Goal: Task Accomplishment & Management: Use online tool/utility

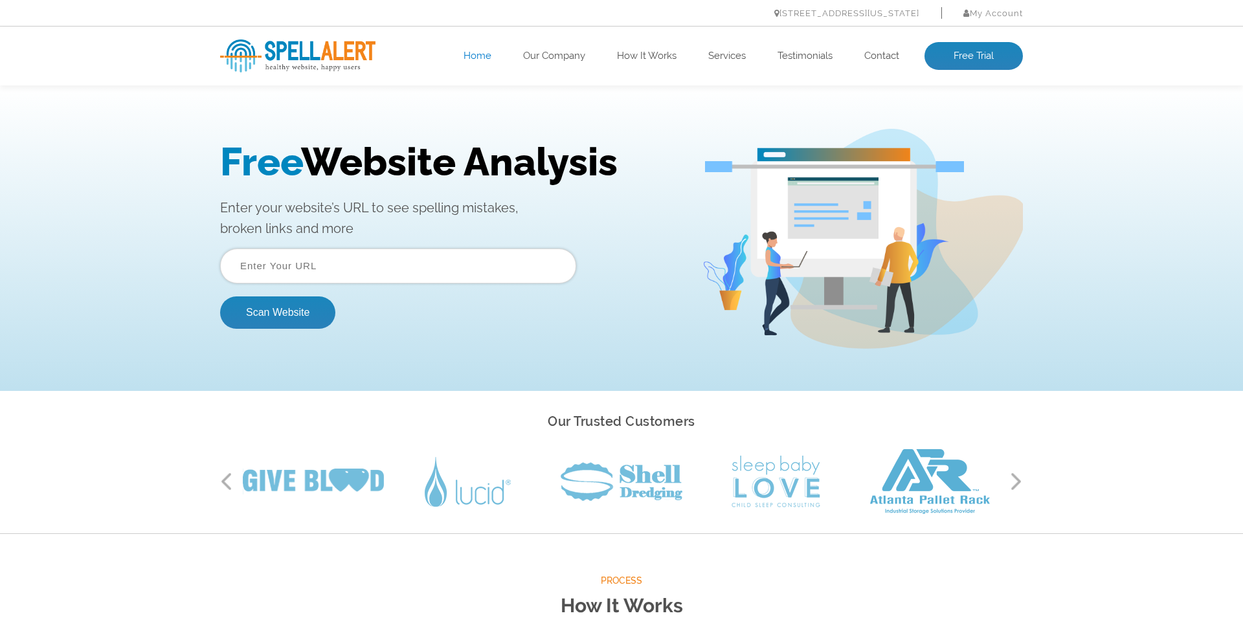
click at [258, 262] on input "text" at bounding box center [398, 266] width 356 height 35
paste input "https://www.citilog.com/"
type input "https://www.citilog.com/"
drag, startPoint x: 272, startPoint y: 315, endPoint x: 238, endPoint y: 317, distance: 33.7
click at [272, 315] on button "Scan Website" at bounding box center [277, 312] width 115 height 32
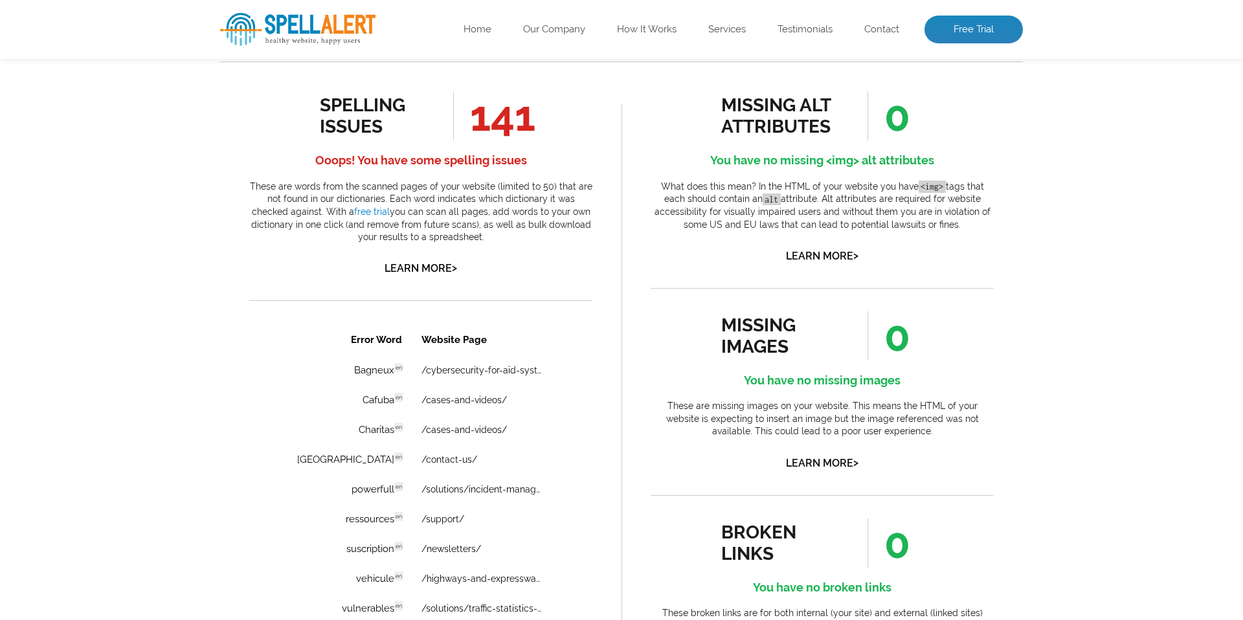
scroll to position [705, 0]
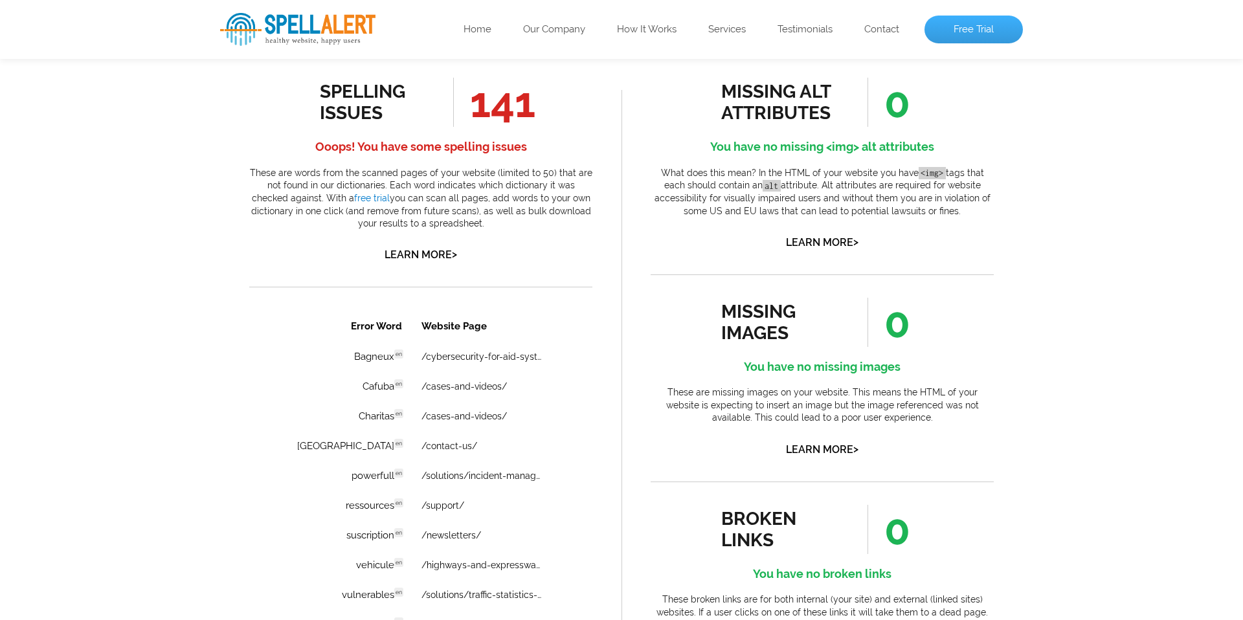
click at [969, 32] on link "Free Trial" at bounding box center [973, 30] width 98 height 28
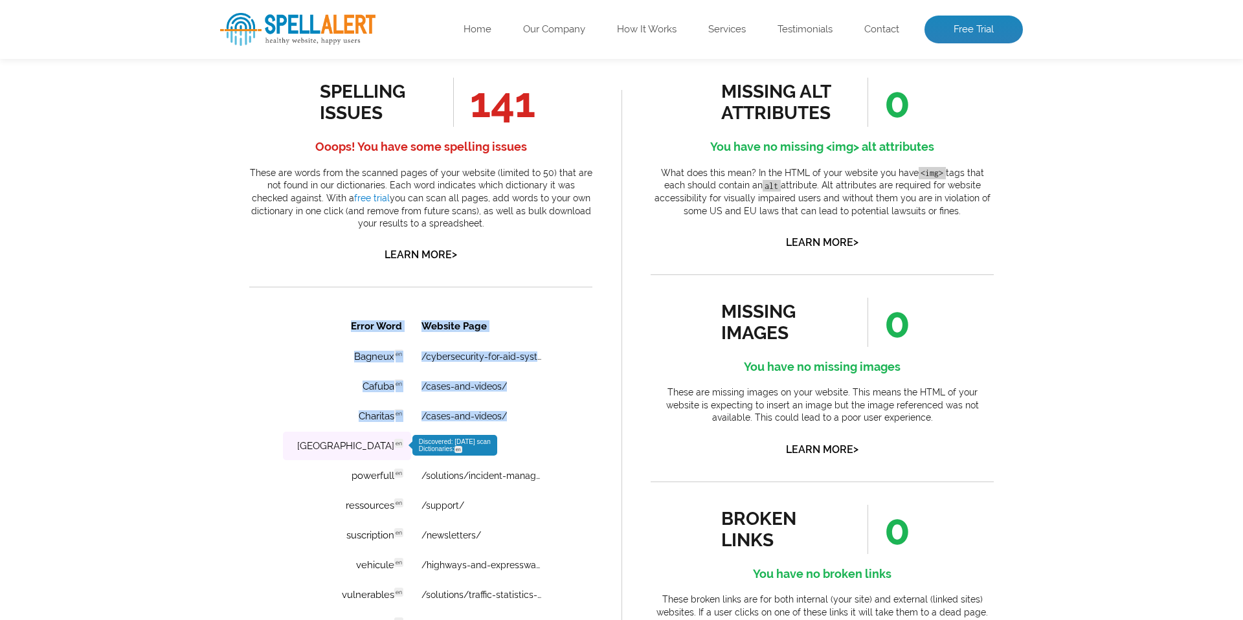
drag, startPoint x: 352, startPoint y: 315, endPoint x: 313, endPoint y: 444, distance: 134.5
click at [313, 444] on table "Error Word Website Page Bagneux en Discovered: 09-04-2025 scan Dictionaries: en…" at bounding box center [421, 475] width 278 height 330
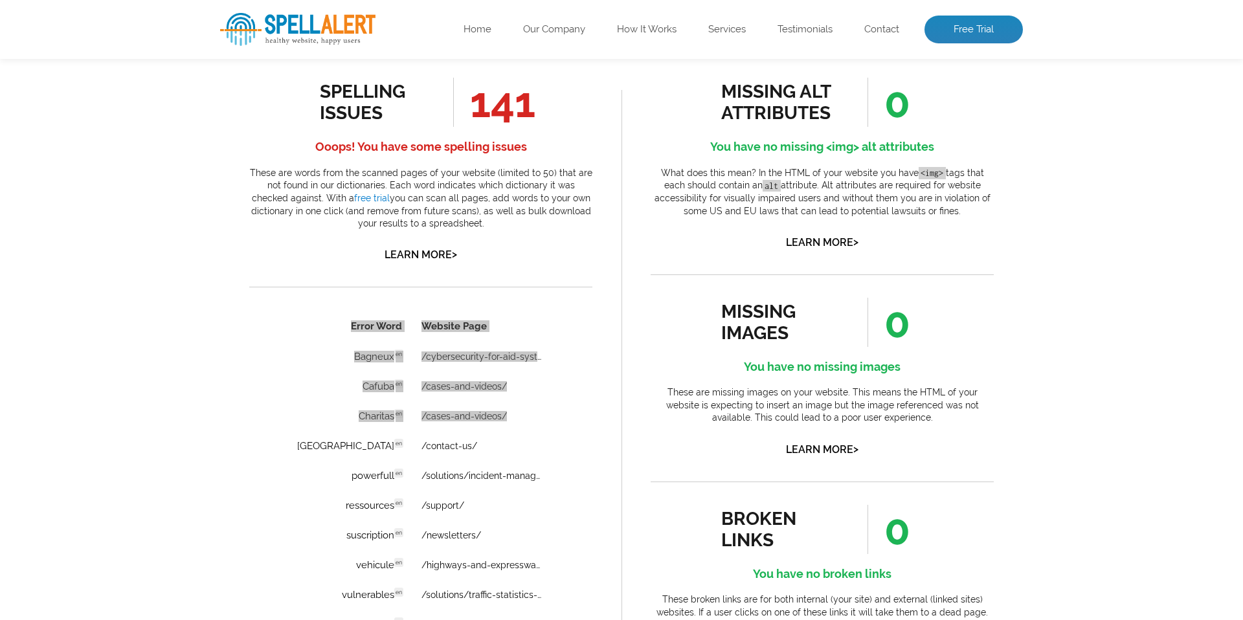
click at [230, 424] on div "spelling issues 141 Ooops! You have some spelling issues These are words from t…" at bounding box center [420, 462] width 401 height 828
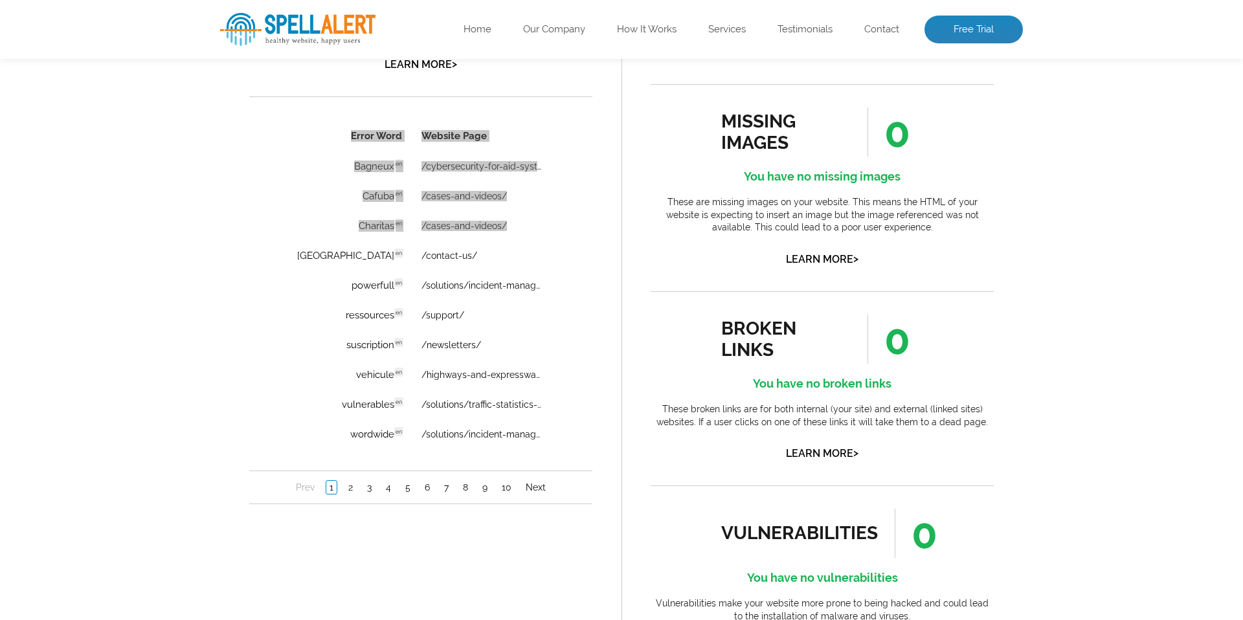
scroll to position [857, 0]
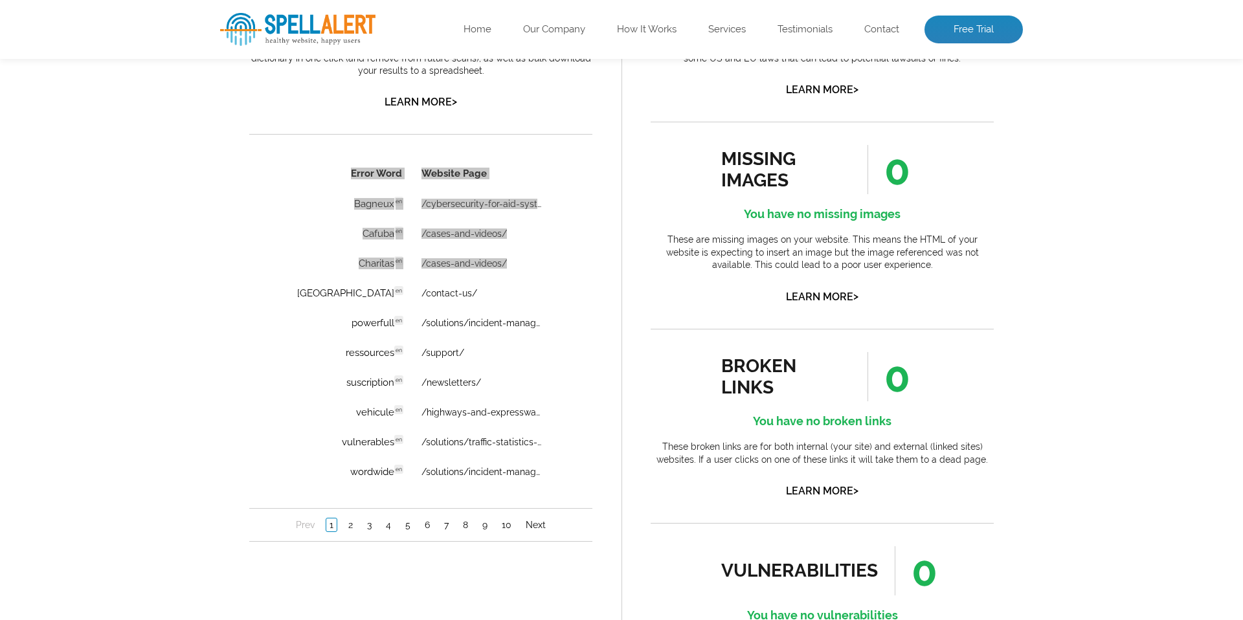
click at [228, 424] on div "spelling issues 141 Ooops! You have some spelling issues These are words from t…" at bounding box center [420, 309] width 401 height 828
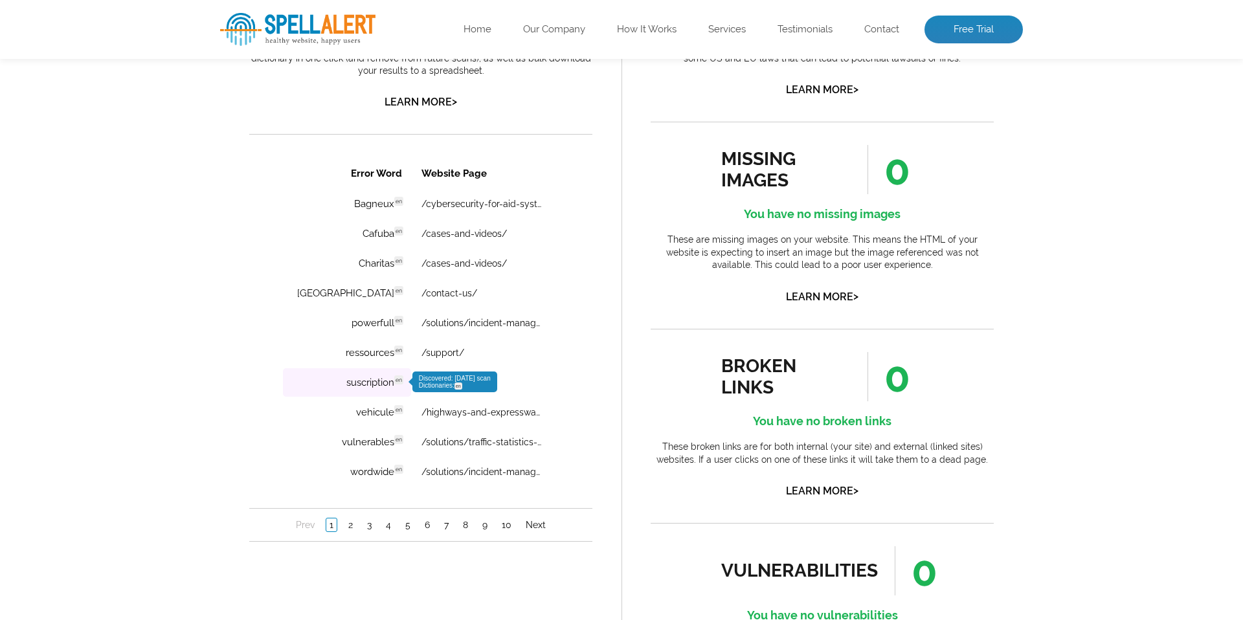
click at [337, 385] on td "suscription en Discovered: [DATE] scan Dictionaries: en" at bounding box center [347, 382] width 128 height 28
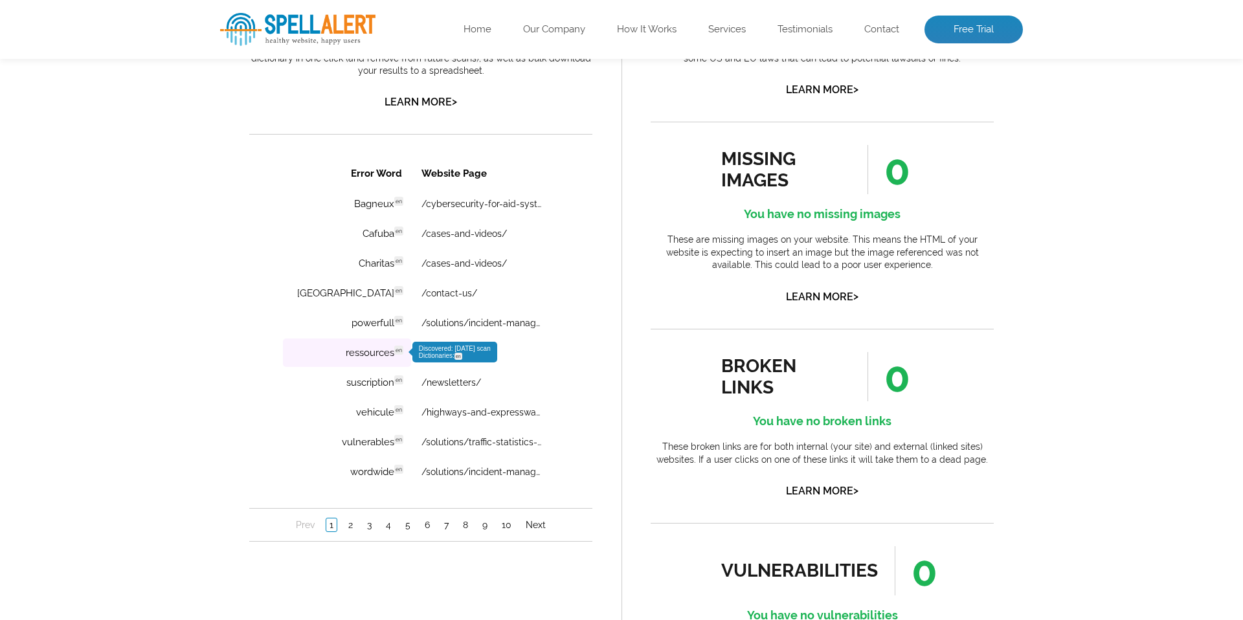
click at [454, 357] on span "en" at bounding box center [458, 356] width 8 height 7
click at [327, 350] on td "ressources en Discovered: 09-04-2025 scan Dictionaries: en" at bounding box center [347, 352] width 128 height 28
copy td "ressources en Discovered"
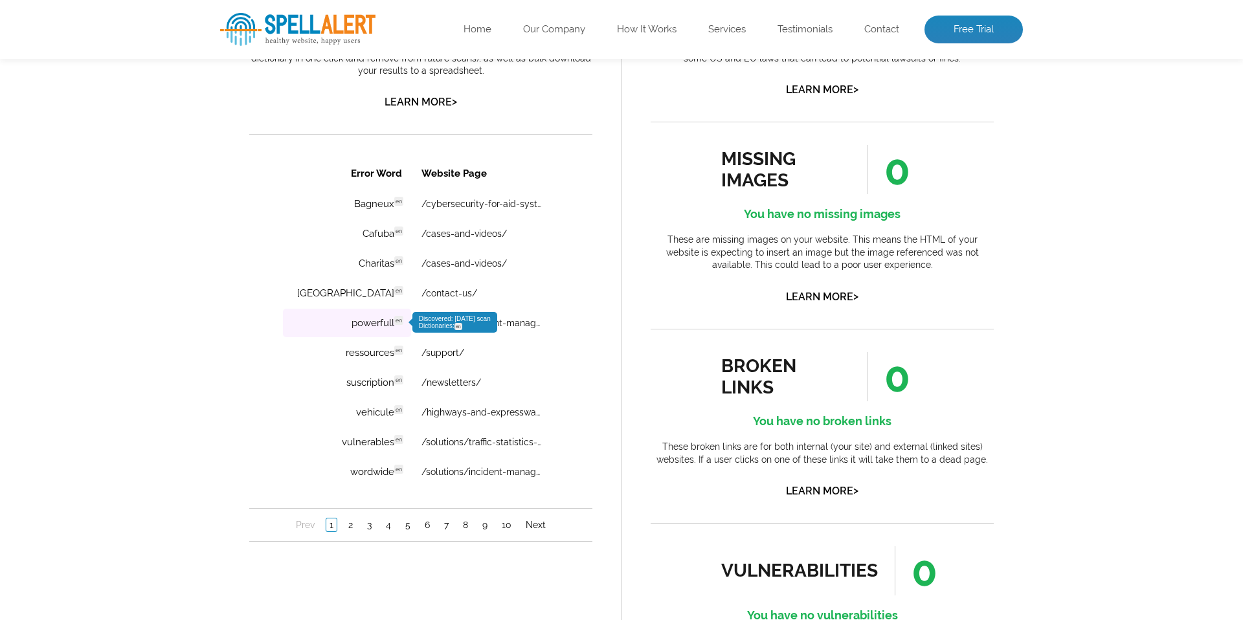
click at [335, 326] on td "powerfull en Discovered: 09-04-2025 scan Dictionaries: en" at bounding box center [347, 323] width 128 height 28
click at [332, 323] on td "powerfull en Discovered: 09-04-2025 scan Dictionaries: en" at bounding box center [347, 323] width 128 height 28
copy td "powerfull en Discovered"
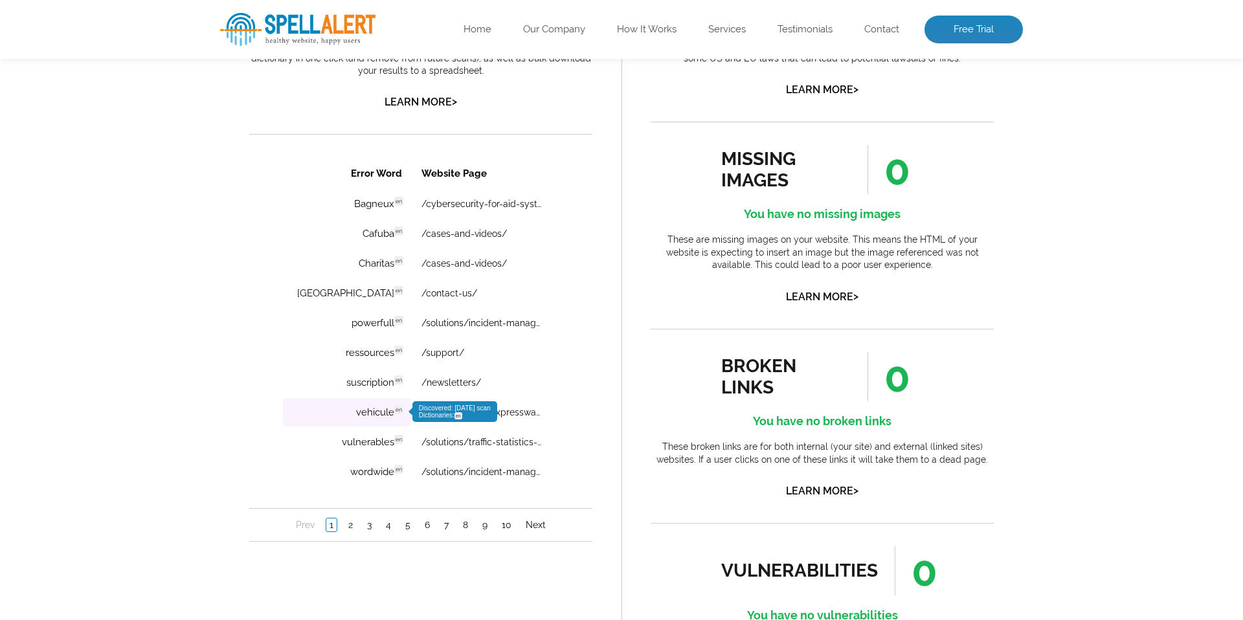
click at [336, 414] on td "vehicule en Discovered: 09-04-2025 scan Dictionaries: en" at bounding box center [347, 412] width 128 height 28
copy td "vehicule en Discovered"
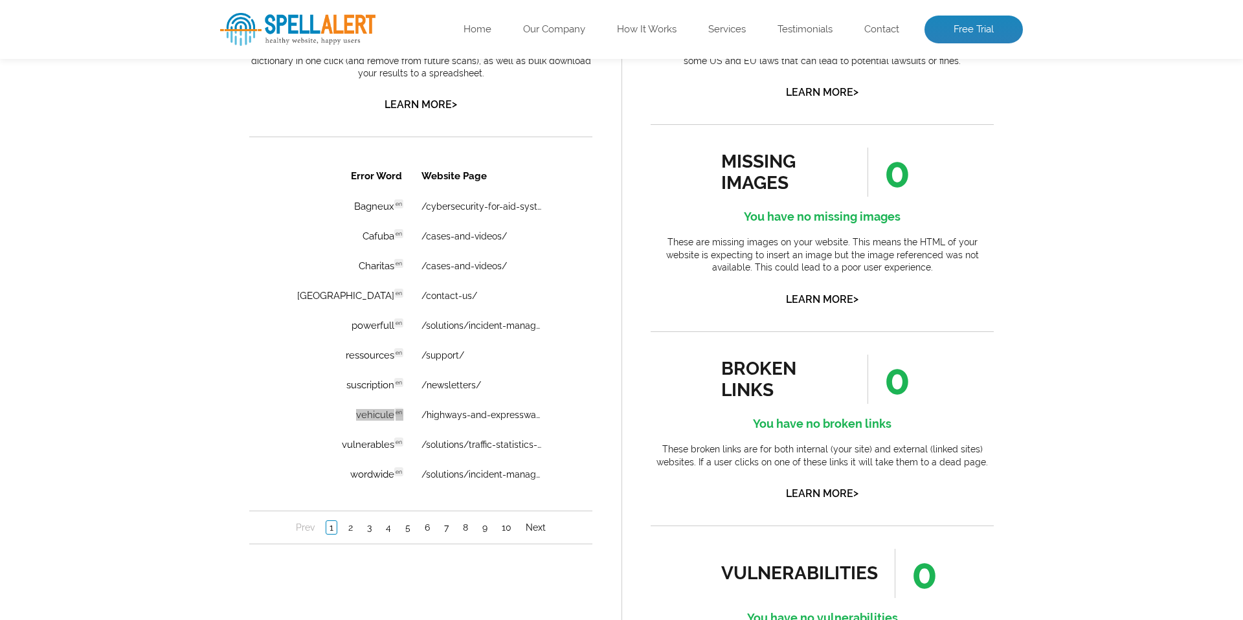
scroll to position [867, 0]
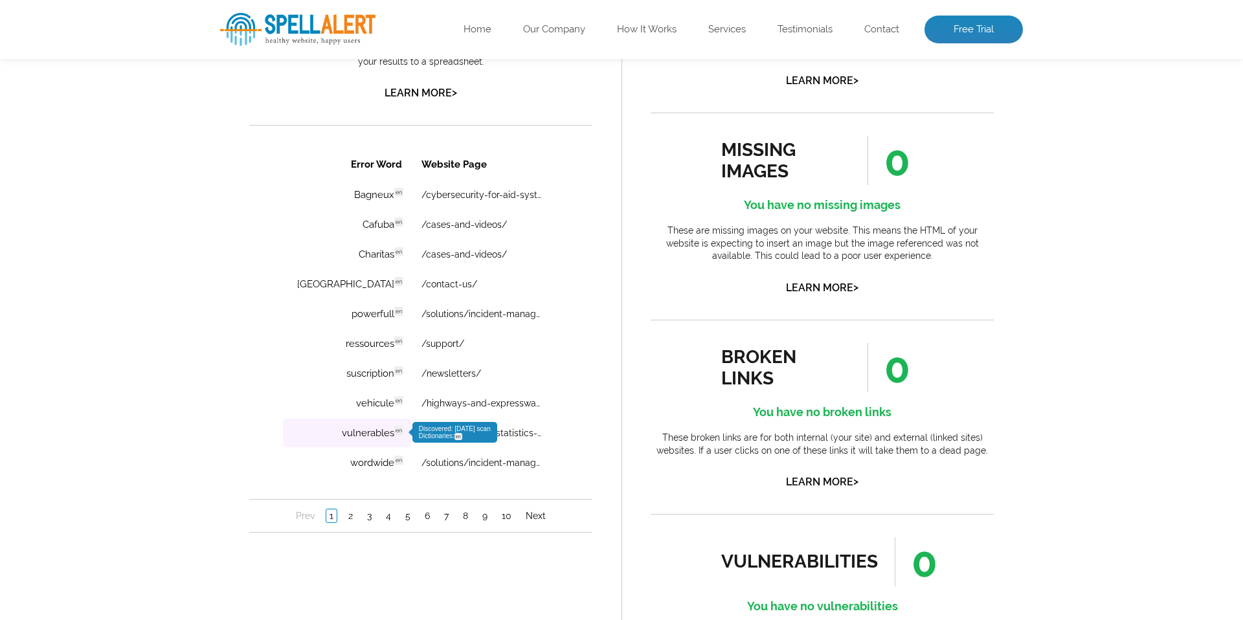
click at [326, 435] on td "vulnerables en Discovered: [DATE] scan Dictionaries: en" at bounding box center [347, 433] width 128 height 28
copy td "vulnerables en Discovered"
click at [345, 518] on link "2" at bounding box center [350, 515] width 11 height 13
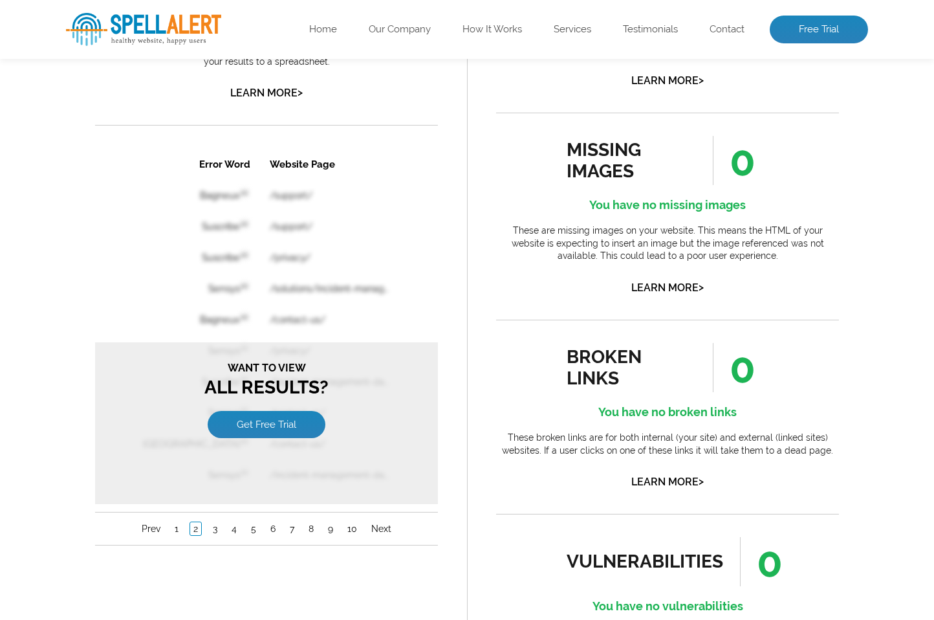
scroll to position [865, 0]
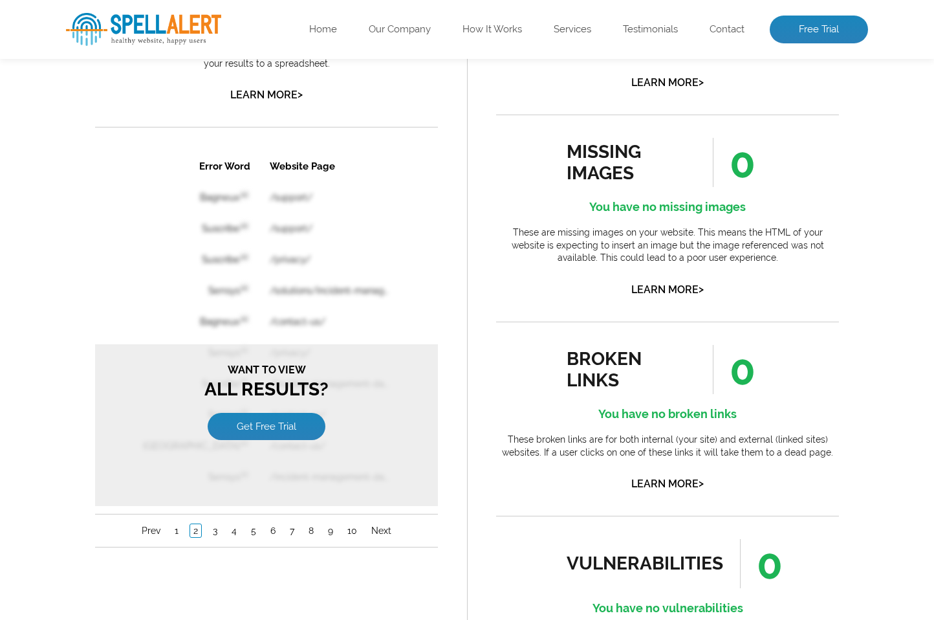
click at [420, 319] on div "Error Word Website Page Bagneux en /support/ Suscribe en /support/ Suscribe en …" at bounding box center [266, 348] width 343 height 397
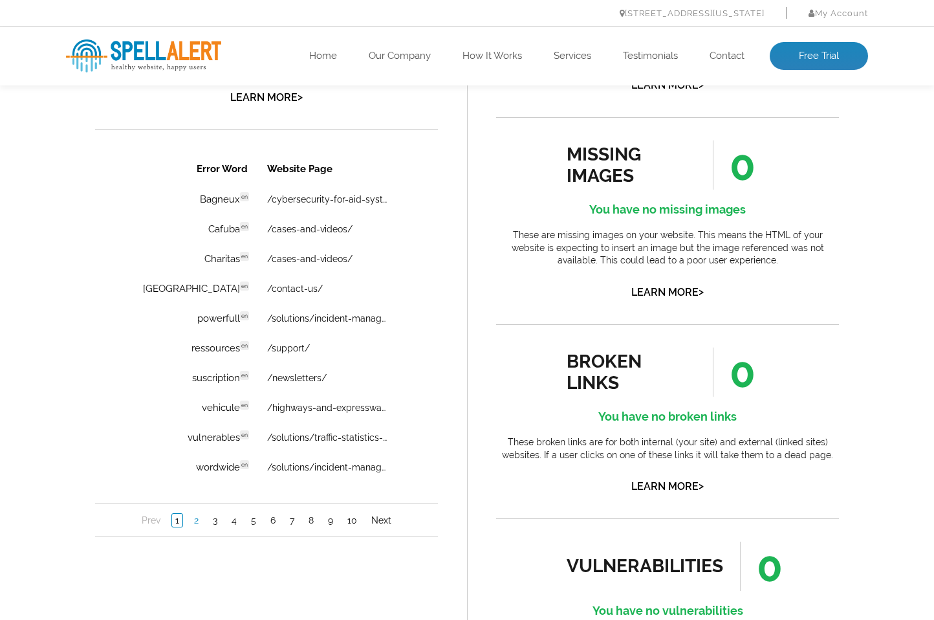
click at [194, 516] on link "2" at bounding box center [196, 520] width 11 height 13
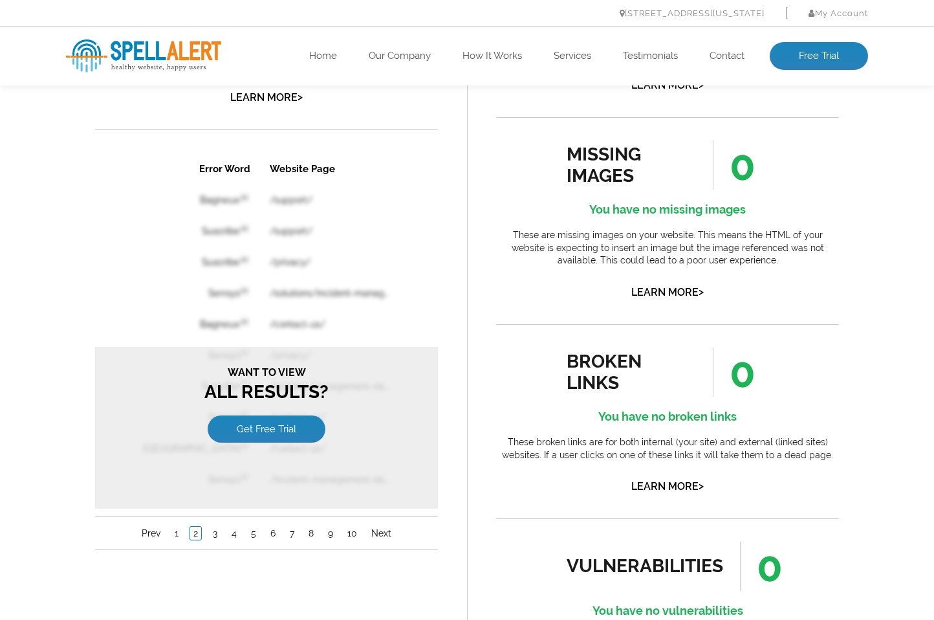
click at [40, 285] on div "Pages Scanned 28 Number of pages scanned. May be limited. Pages scanned are the…" at bounding box center [467, 84] width 934 height 1345
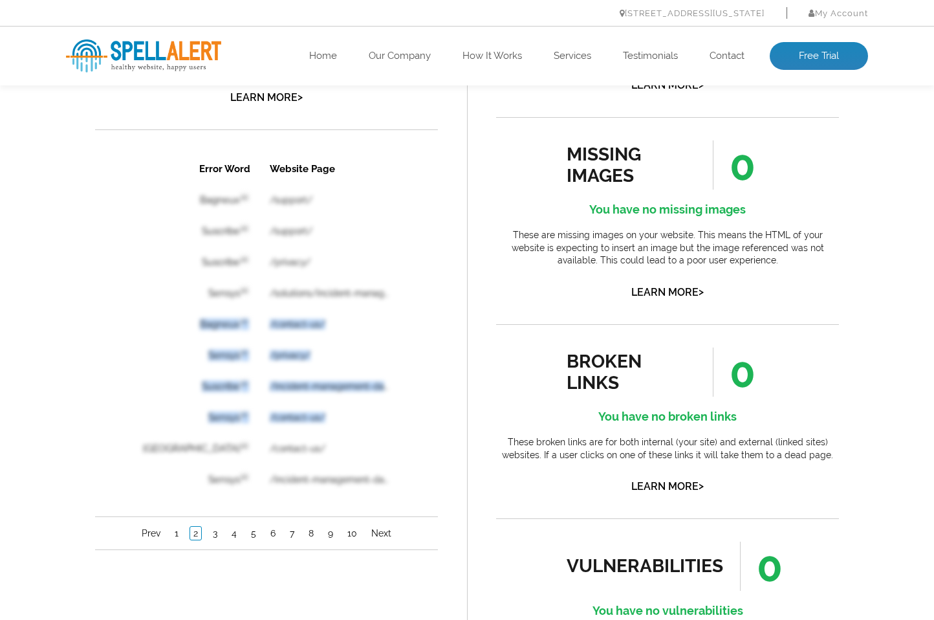
drag, startPoint x: 315, startPoint y: 305, endPoint x: 361, endPoint y: 428, distance: 131.3
click at [362, 428] on table "Error Word Website Page Bagneux en /support/ Suscribe en /support/ Suscribe en …" at bounding box center [266, 324] width 278 height 343
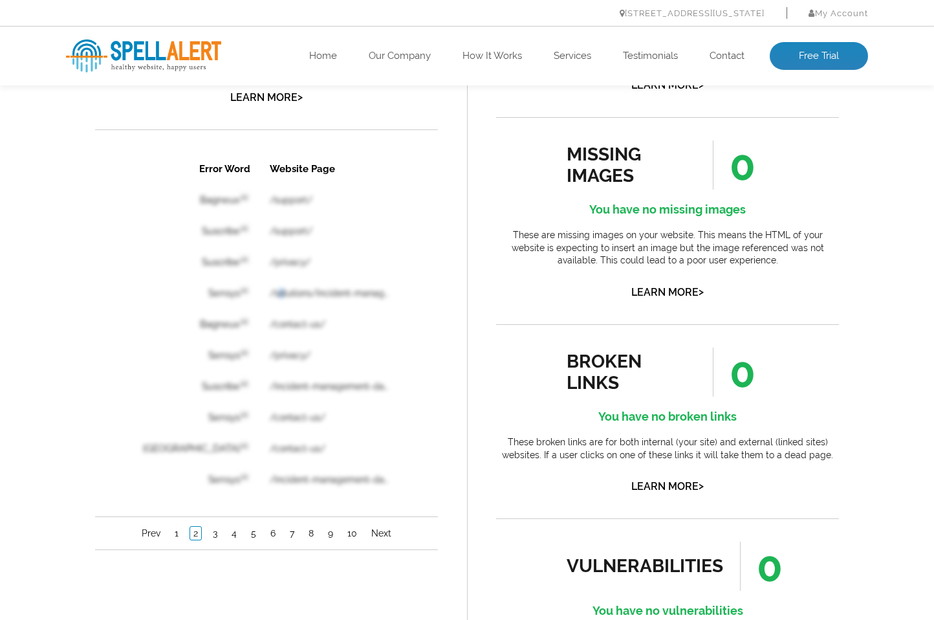
click at [245, 293] on table "Error Word Website Page Bagneux en /support/ Suscribe en /support/ Suscribe en …" at bounding box center [266, 324] width 278 height 343
click at [175, 234] on table "Error Word Website Page Bagneux en /support/ Suscribe en /support/ Suscribe en …" at bounding box center [266, 324] width 278 height 343
copy td "Suscribe en"
click at [216, 536] on link "3" at bounding box center [215, 533] width 11 height 13
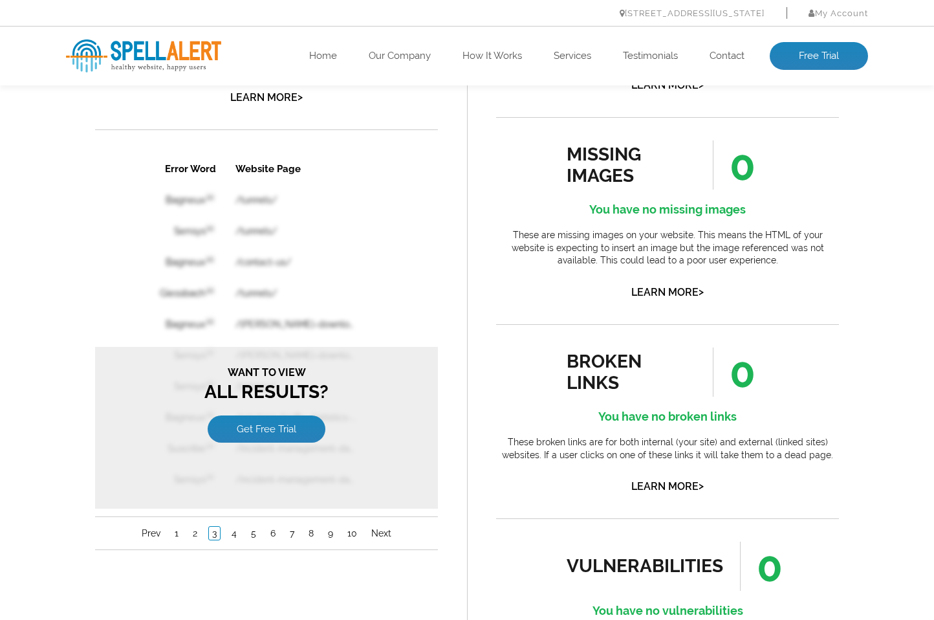
drag, startPoint x: 118, startPoint y: 244, endPoint x: 112, endPoint y: 245, distance: 6.6
click at [118, 244] on div "Error Word Website Page Bagneux en /tunnels/ Sensys en /tunnels/ Bagneux en /co…" at bounding box center [266, 351] width 343 height 397
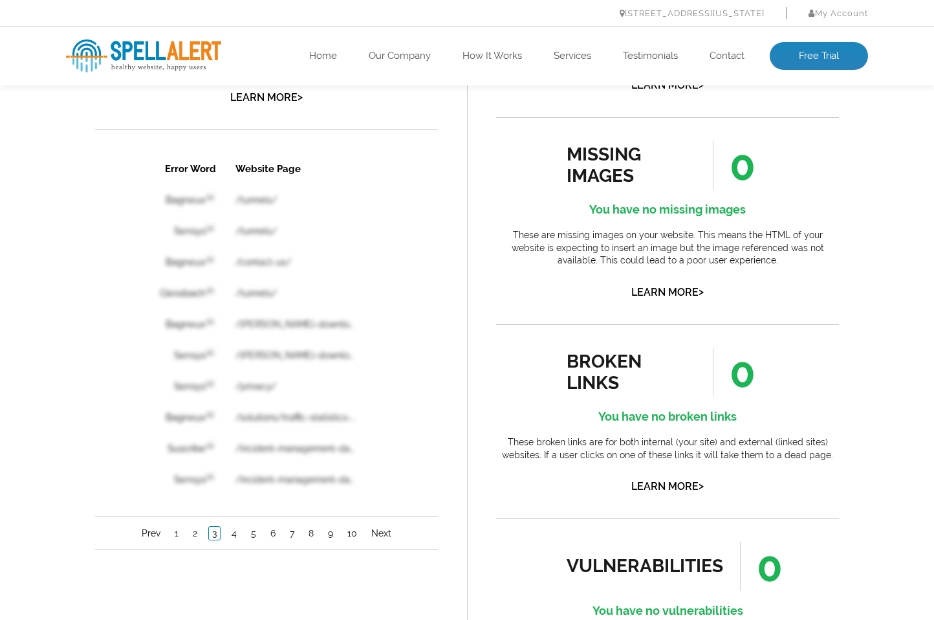
drag, startPoint x: 368, startPoint y: 239, endPoint x: 375, endPoint y: 241, distance: 8.0
click at [368, 239] on table "Error Word Website Page Bagneux en /tunnels/ Sensys en /tunnels/ Bagneux en /co…" at bounding box center [266, 324] width 278 height 343
click at [227, 554] on div "spelling issues 141 Ooops! You have some spelling issues These are words from t…" at bounding box center [266, 305] width 401 height 828
click at [236, 536] on link "4" at bounding box center [234, 533] width 12 height 13
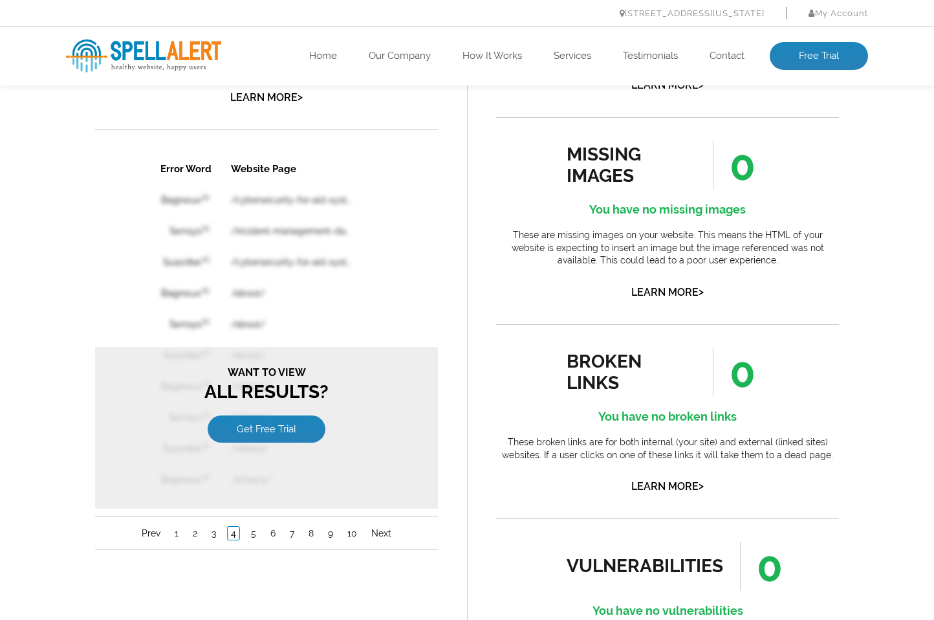
click at [84, 252] on div "spelling issues 141 Ooops! You have some spelling issues These are words from t…" at bounding box center [266, 305] width 401 height 828
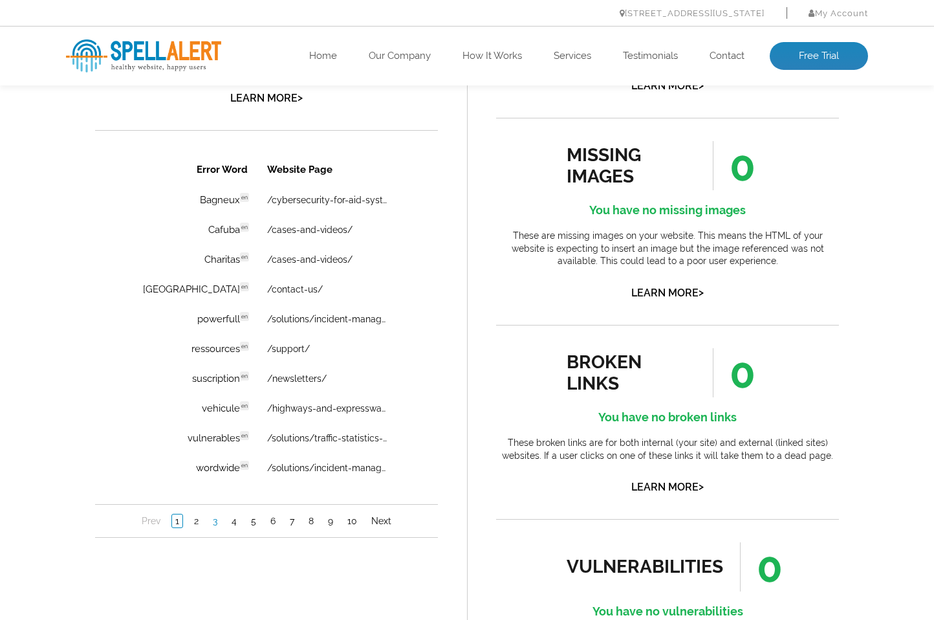
click at [217, 522] on link "3" at bounding box center [215, 520] width 11 height 13
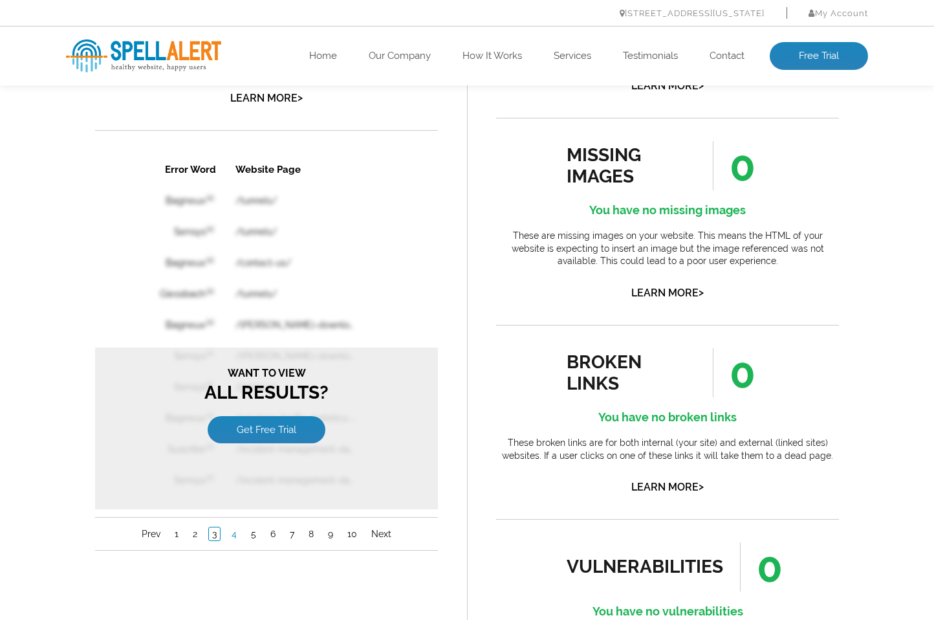
click at [230, 532] on link "4" at bounding box center [234, 533] width 12 height 13
click at [41, 433] on div "Pages Scanned 28 Number of pages scanned. May be limited. Pages scanned are the…" at bounding box center [467, 85] width 934 height 1345
click at [252, 535] on link "5" at bounding box center [254, 533] width 12 height 13
click at [236, 538] on link "4" at bounding box center [233, 533] width 12 height 13
click at [47, 389] on div "Pages Scanned 28 Number of pages scanned. May be limited. Pages scanned are the…" at bounding box center [467, 85] width 934 height 1345
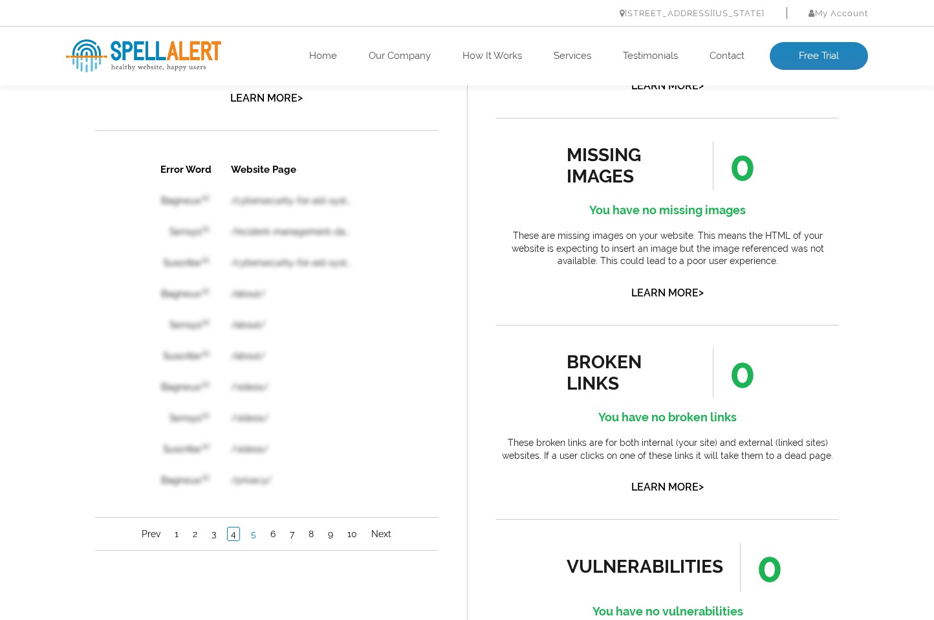
click at [251, 534] on link "5" at bounding box center [254, 533] width 12 height 13
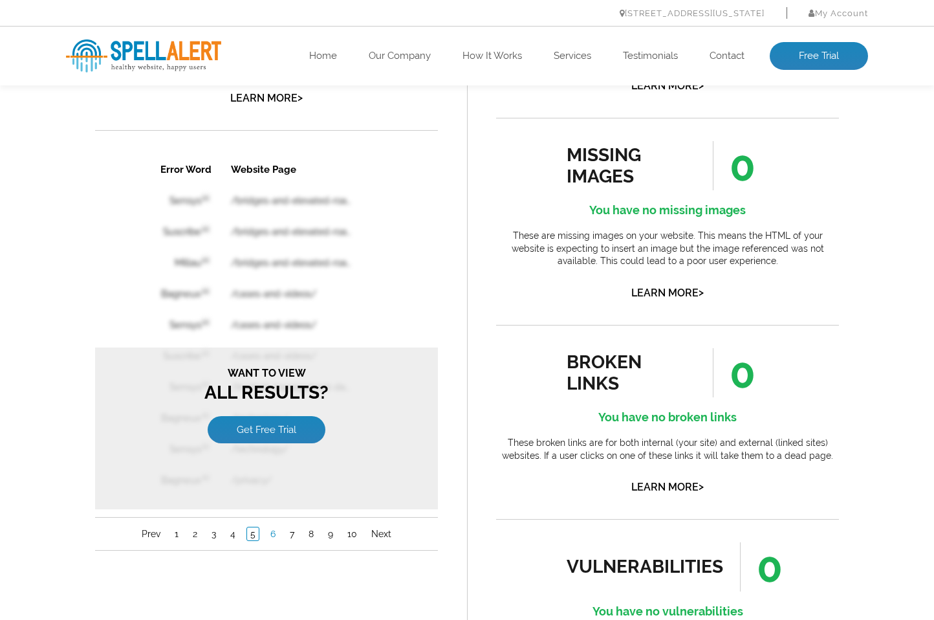
click at [269, 535] on link "6" at bounding box center [273, 533] width 12 height 13
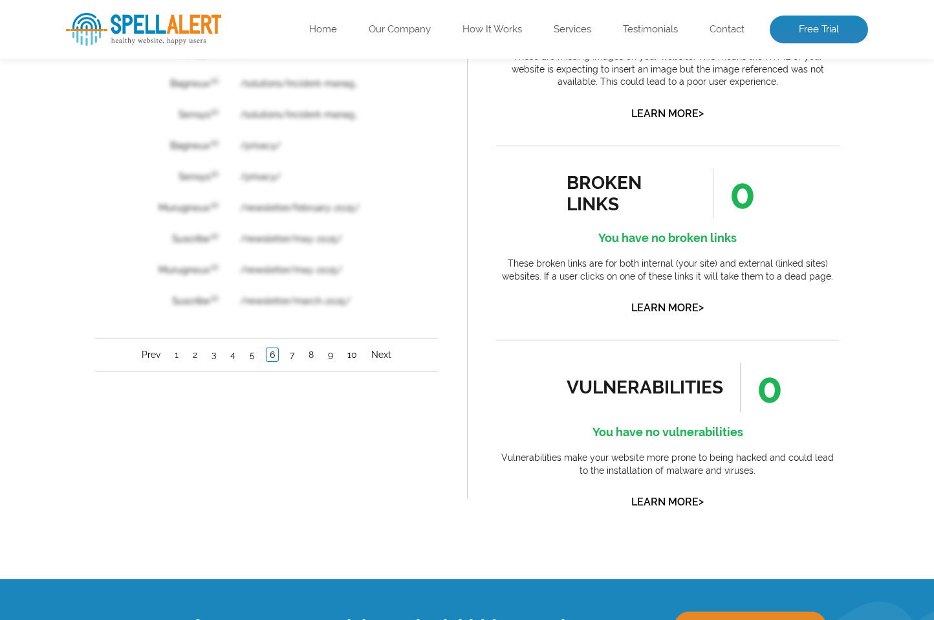
scroll to position [1057, 0]
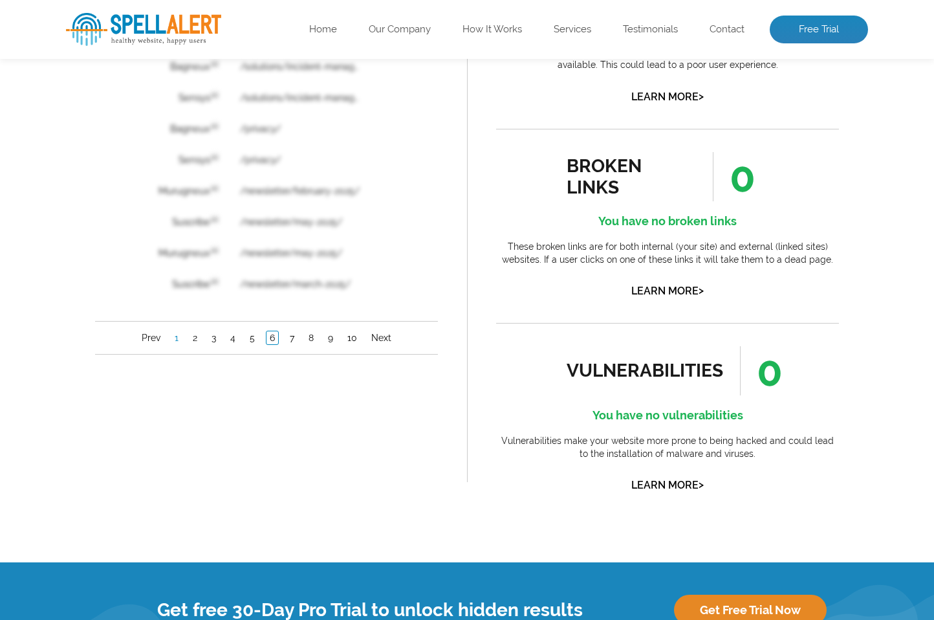
click at [176, 338] on link "1" at bounding box center [176, 338] width 10 height 13
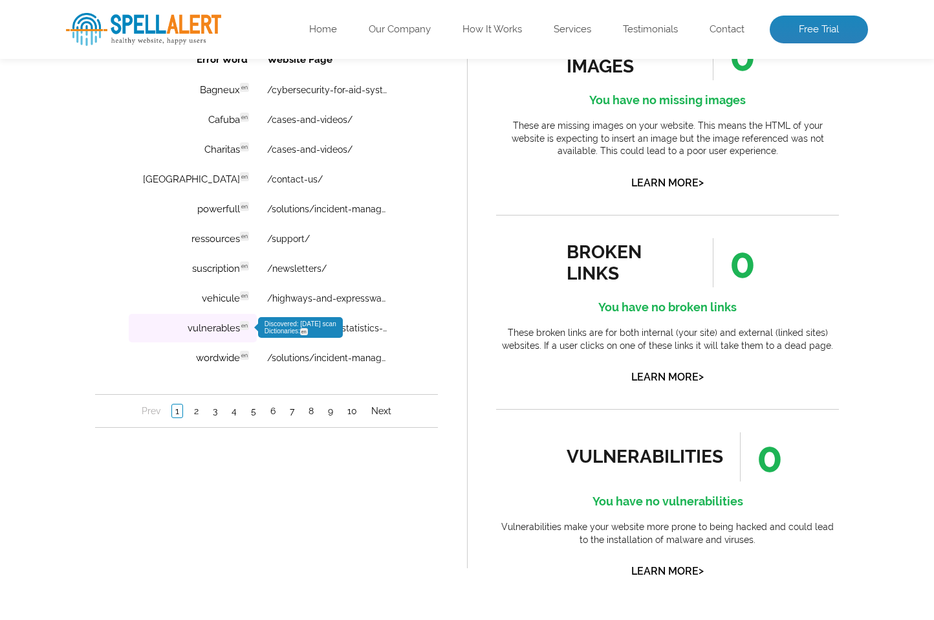
scroll to position [964, 0]
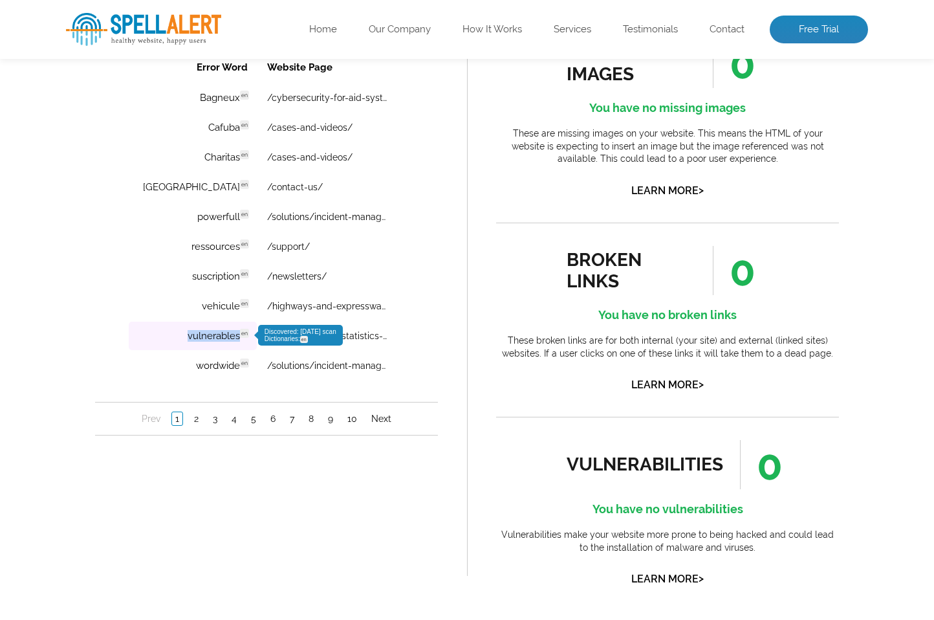
drag, startPoint x: 155, startPoint y: 336, endPoint x: 209, endPoint y: 337, distance: 54.4
click at [209, 337] on td "vulnerables en Discovered: [DATE] scan Dictionaries: en" at bounding box center [193, 336] width 128 height 28
copy td "vulnerables"
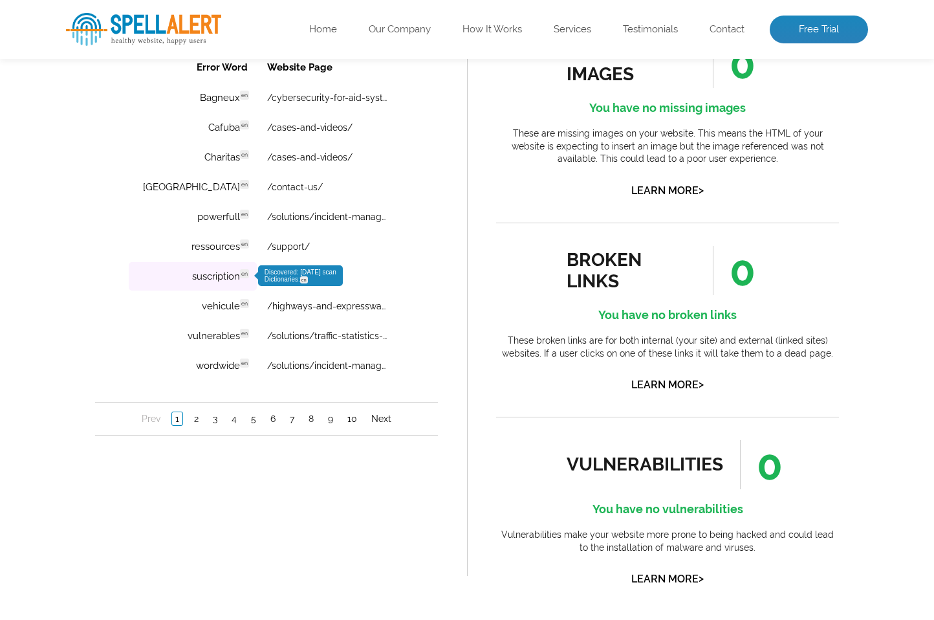
click at [181, 276] on td "suscription en Discovered: [DATE] scan Dictionaries: en" at bounding box center [193, 276] width 128 height 28
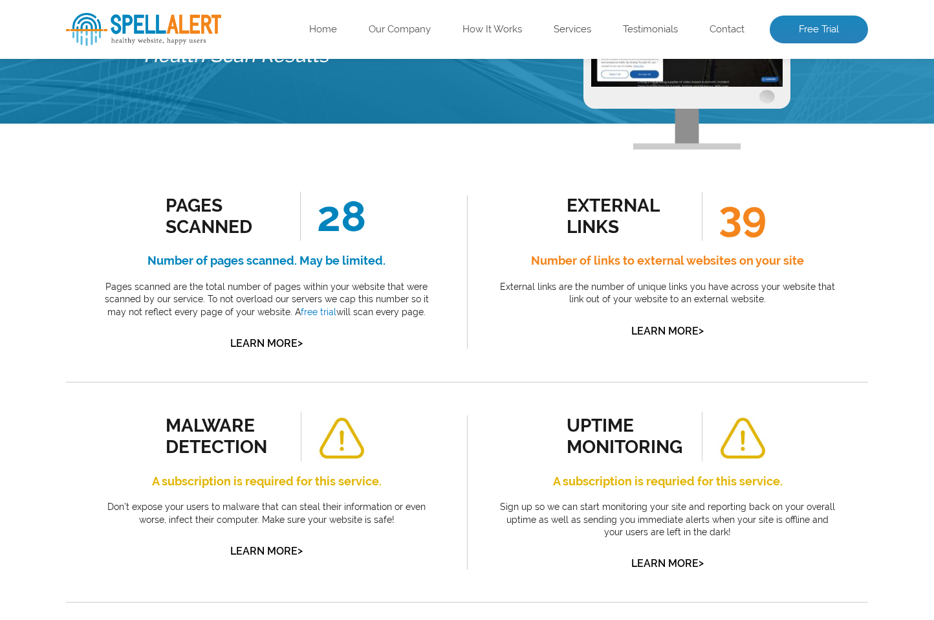
scroll to position [0, 0]
